Goal: Complete application form: Complete application form

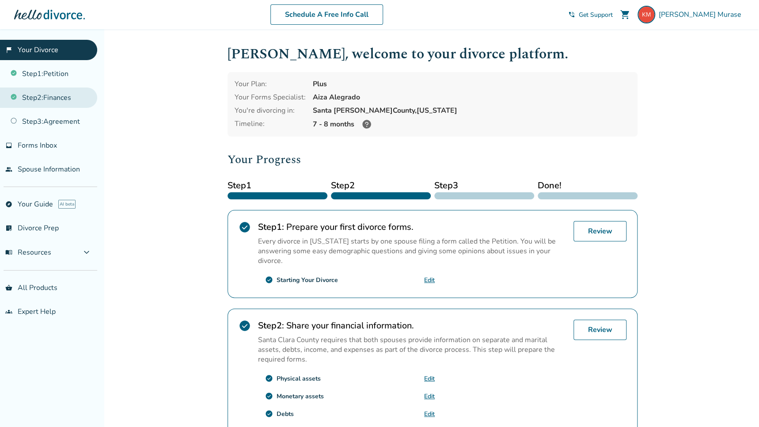
click at [46, 92] on link "Step 2 : Finances" at bounding box center [48, 97] width 97 height 20
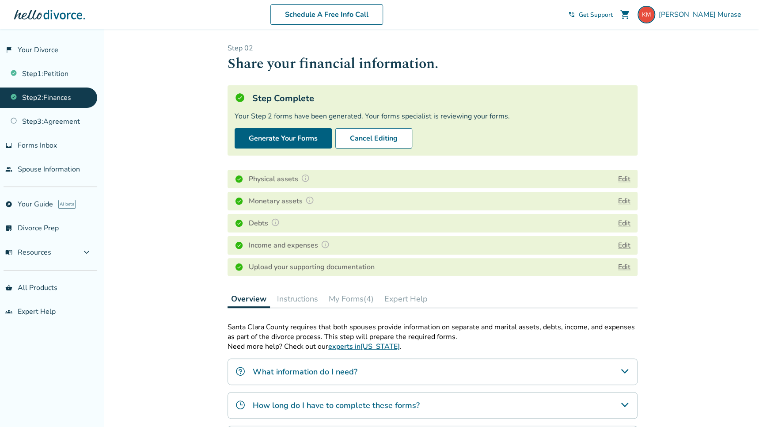
click at [624, 244] on button "Edit" at bounding box center [624, 245] width 12 height 11
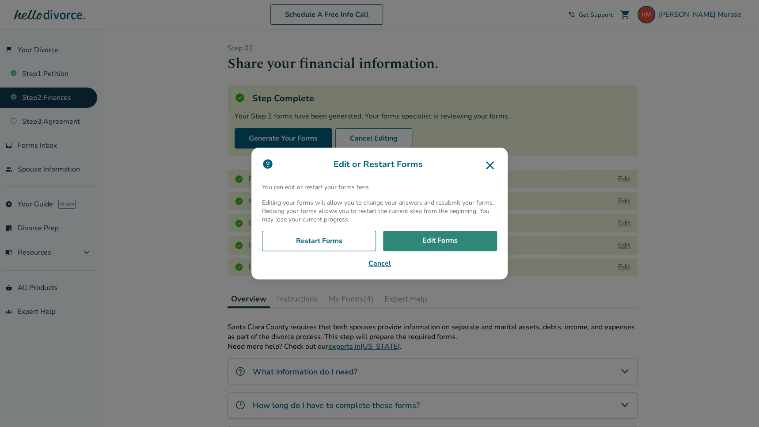
click at [430, 238] on link "Edit Forms" at bounding box center [440, 241] width 114 height 20
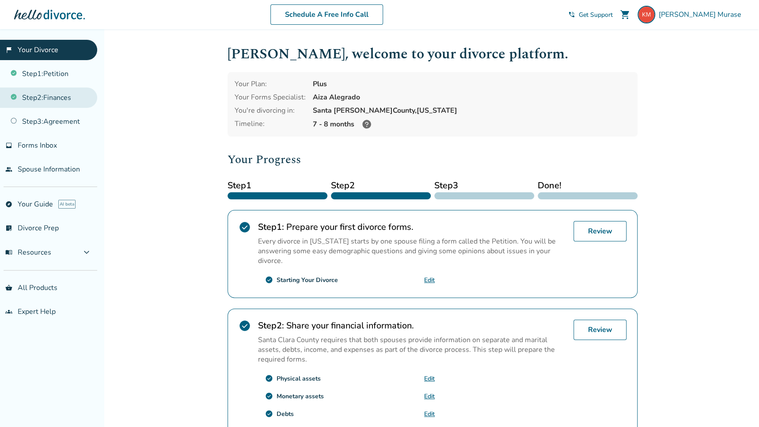
click at [45, 98] on link "Step 2 : Finances" at bounding box center [48, 97] width 97 height 20
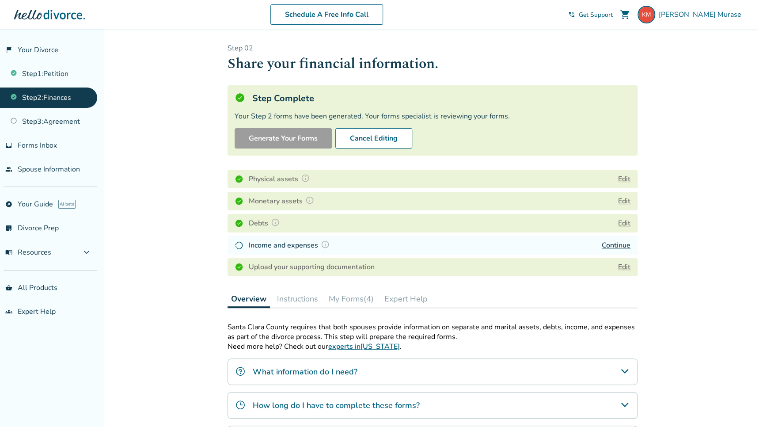
click at [608, 245] on link "Continue" at bounding box center [615, 245] width 29 height 10
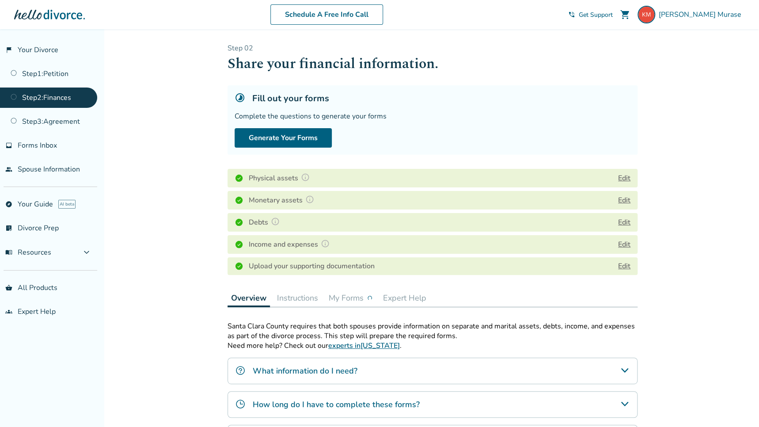
click at [622, 199] on button "Edit" at bounding box center [624, 200] width 12 height 11
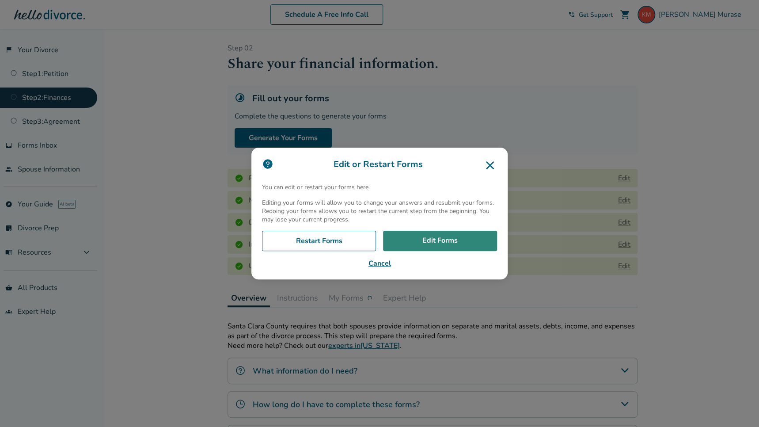
click at [441, 241] on link "Edit Forms" at bounding box center [440, 241] width 114 height 20
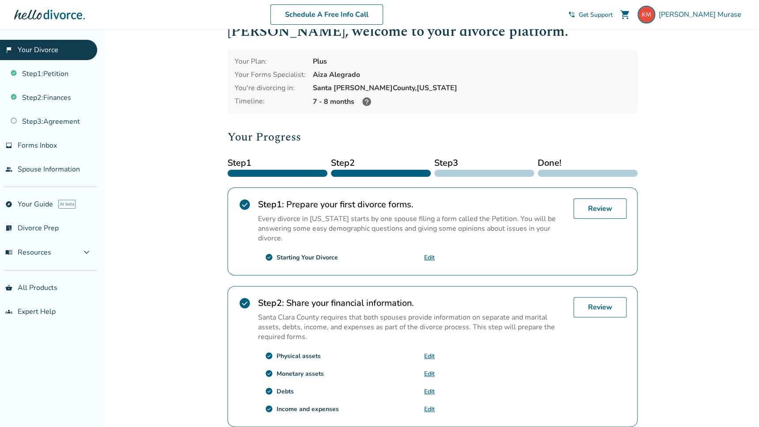
scroll to position [29, 0]
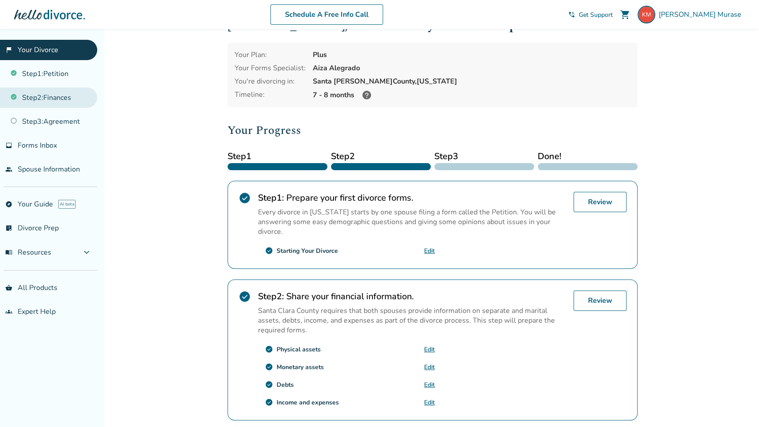
click at [61, 100] on link "Step 2 : Finances" at bounding box center [48, 97] width 97 height 20
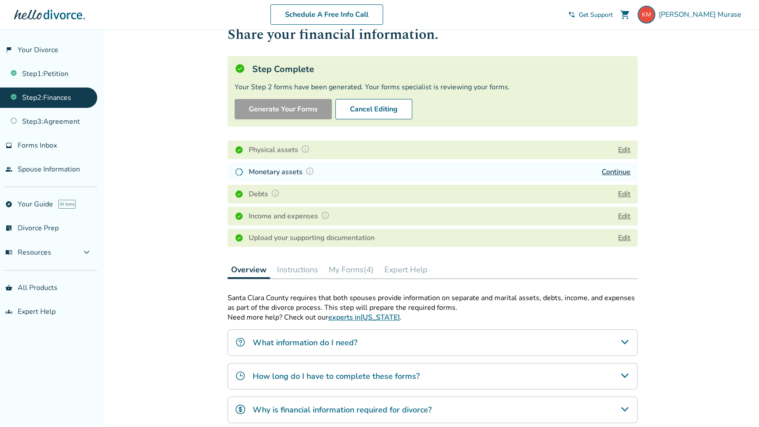
click at [616, 169] on link "Continue" at bounding box center [615, 172] width 29 height 10
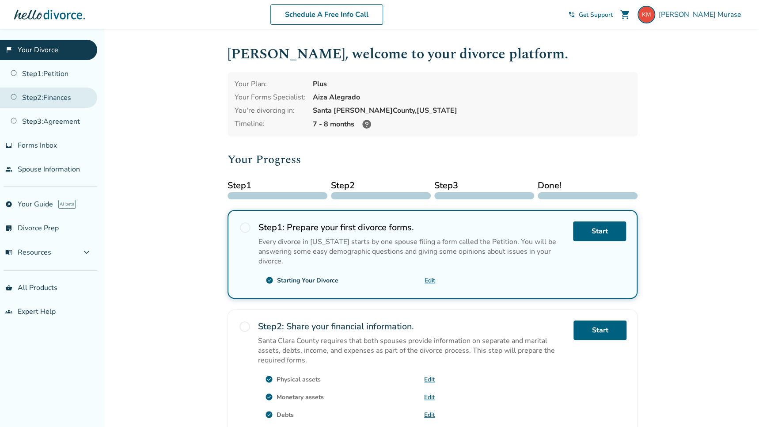
click at [48, 98] on link "Step 2 : Finances" at bounding box center [48, 97] width 97 height 20
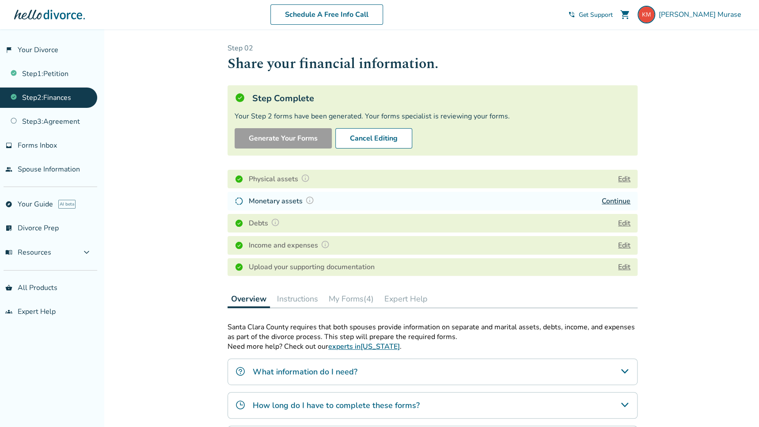
click at [616, 200] on link "Continue" at bounding box center [615, 201] width 29 height 10
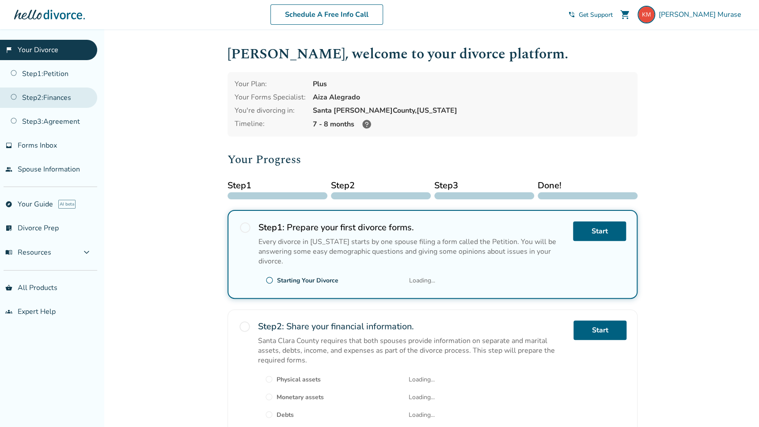
click at [45, 98] on link "Step 2 : Finances" at bounding box center [48, 97] width 97 height 20
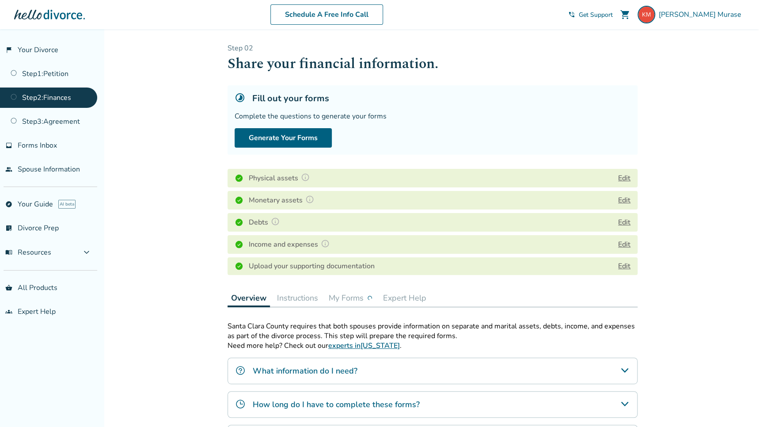
click at [623, 198] on button "Edit" at bounding box center [624, 200] width 12 height 11
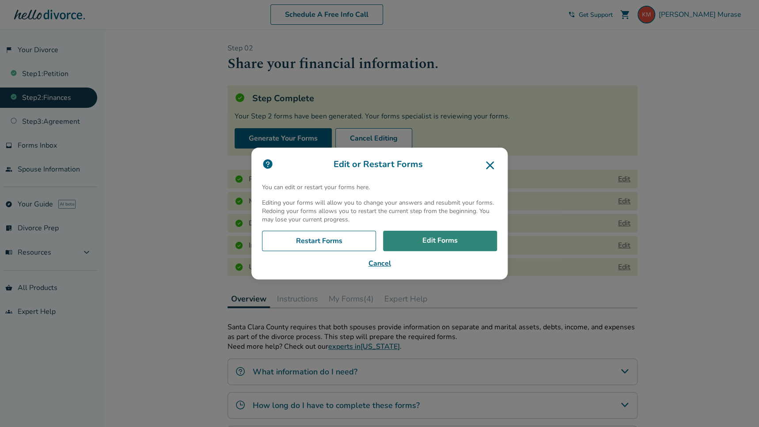
click at [446, 235] on link "Edit Forms" at bounding box center [440, 241] width 114 height 20
